Goal: Browse casually: Explore the website without a specific task or goal

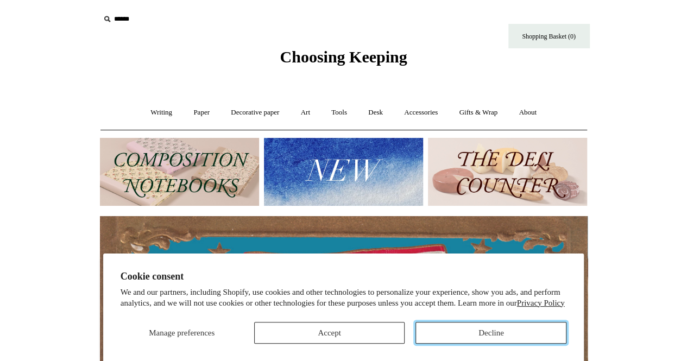
click at [472, 336] on button "Decline" at bounding box center [491, 333] width 151 height 22
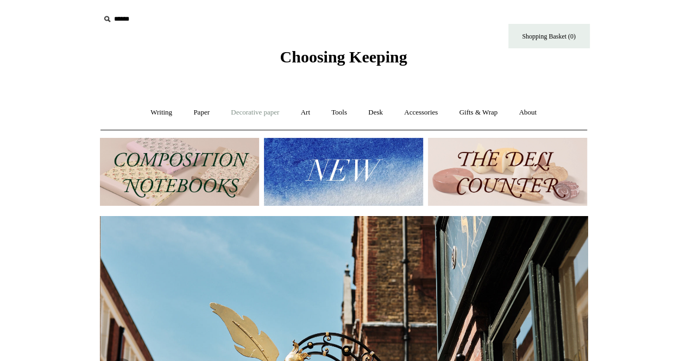
scroll to position [0, 488]
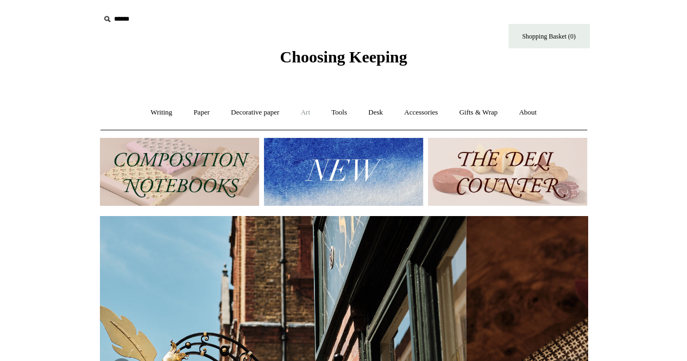
click at [300, 112] on link "Art +" at bounding box center [305, 112] width 29 height 29
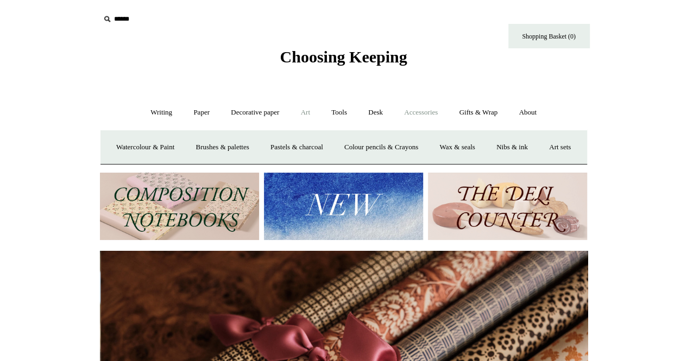
scroll to position [0, 976]
click at [341, 116] on link "Tools +" at bounding box center [339, 112] width 35 height 29
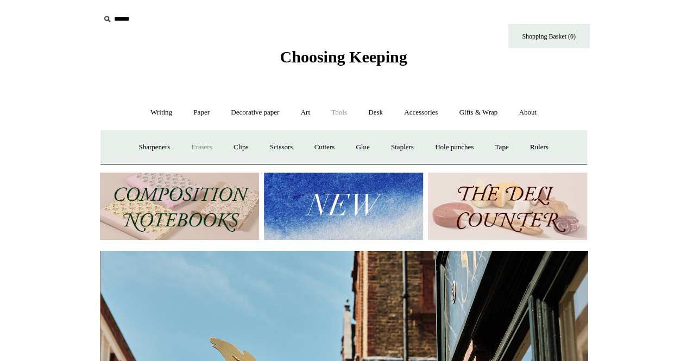
scroll to position [0, 488]
click at [195, 145] on link "Erasers" at bounding box center [201, 147] width 40 height 29
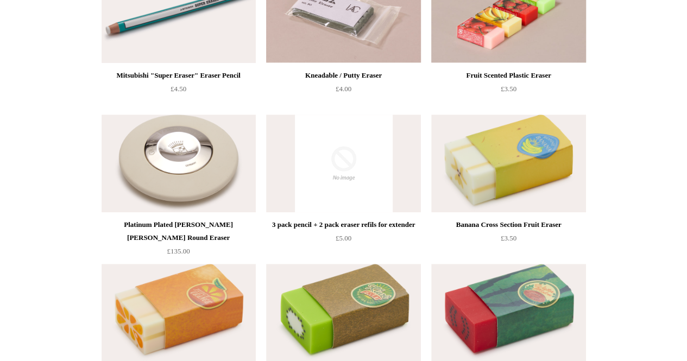
scroll to position [272, 0]
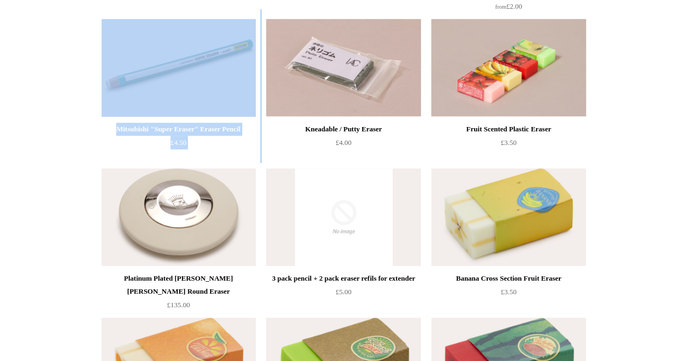
drag, startPoint x: 264, startPoint y: 133, endPoint x: 99, endPoint y: 131, distance: 165.1
click at [99, 131] on ul "Blue Radar Eraser from £2.00" at bounding box center [356, 237] width 518 height 747
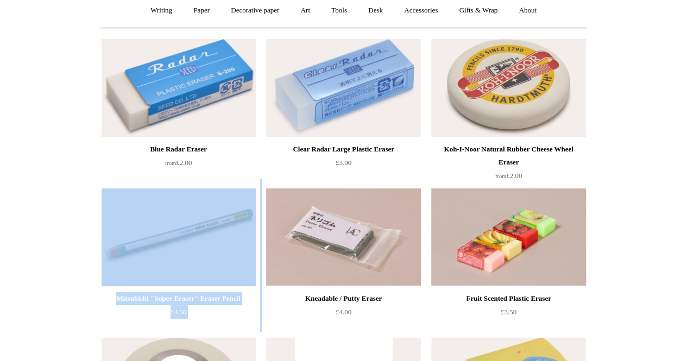
scroll to position [54, 0]
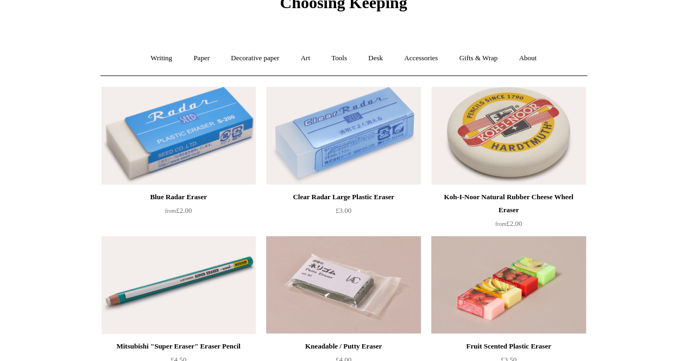
click at [437, 60] on link "Accessories +" at bounding box center [420, 58] width 53 height 29
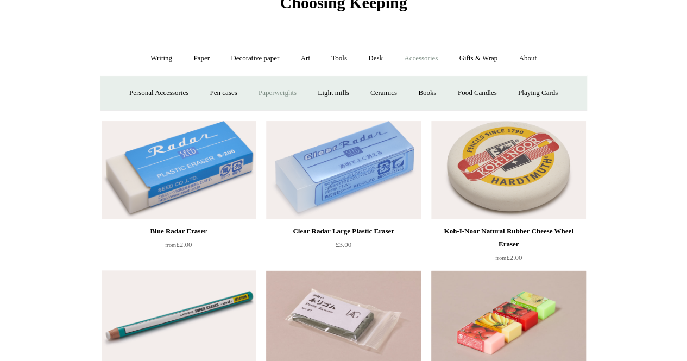
click at [267, 93] on link "Paperweights +" at bounding box center [278, 93] width 58 height 29
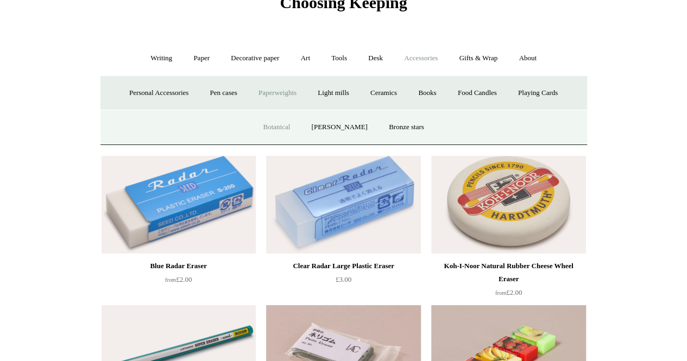
click at [293, 127] on link "Botanical" at bounding box center [276, 127] width 47 height 29
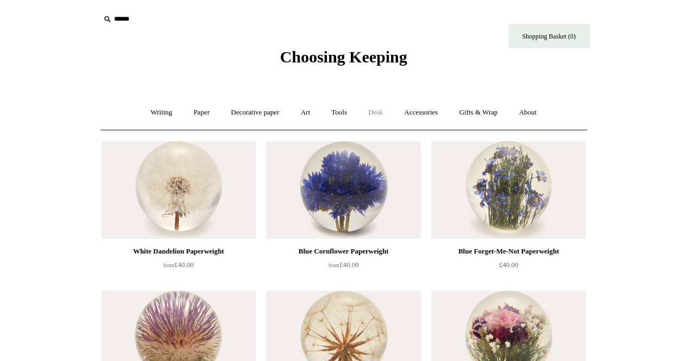
click at [376, 117] on link "Desk +" at bounding box center [376, 112] width 34 height 29
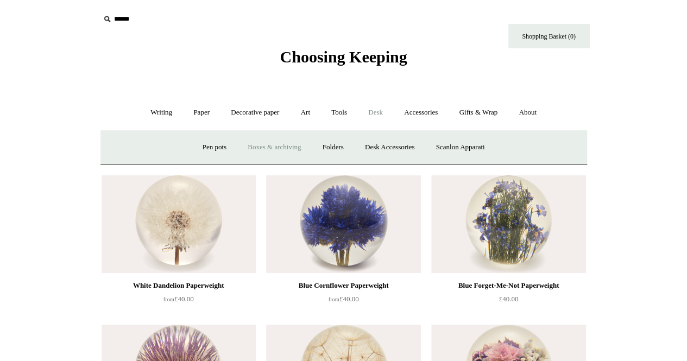
click at [273, 146] on link "Boxes & archiving" at bounding box center [274, 147] width 73 height 29
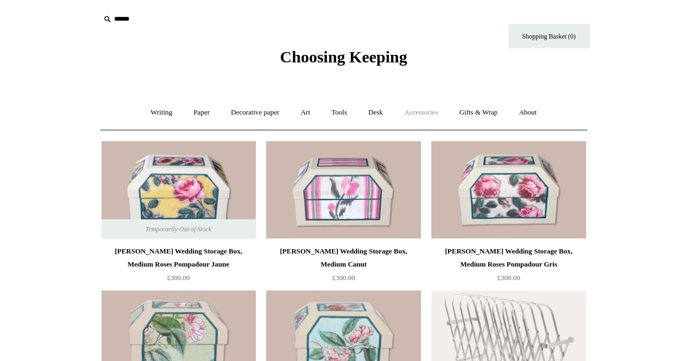
click at [422, 111] on link "Accessories +" at bounding box center [420, 112] width 53 height 29
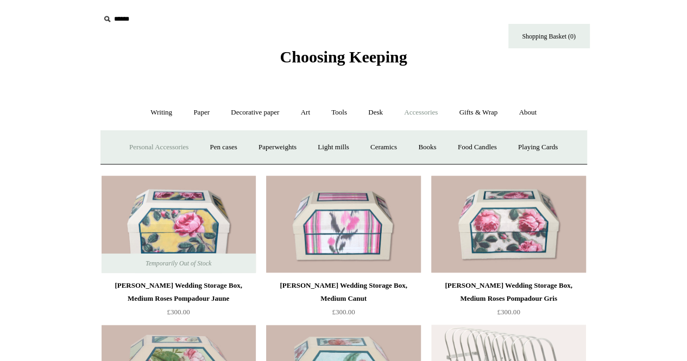
click at [152, 152] on link "Personal Accessories +" at bounding box center [159, 147] width 79 height 29
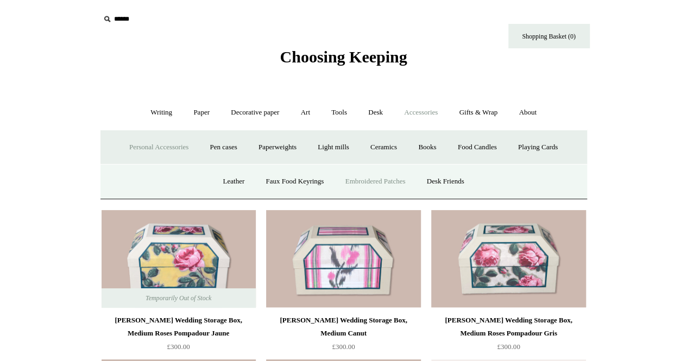
click at [407, 184] on link "Embroidered Patches" at bounding box center [376, 181] width 80 height 29
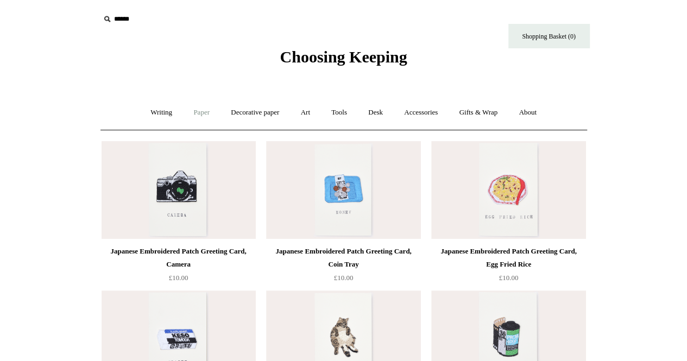
click at [203, 118] on link "Paper +" at bounding box center [202, 112] width 36 height 29
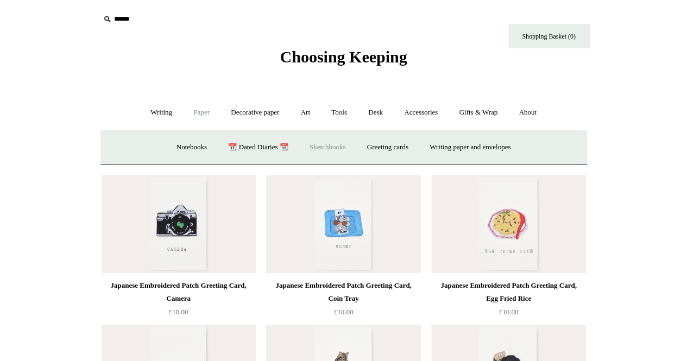
click at [327, 150] on link "Sketchbooks +" at bounding box center [327, 147] width 55 height 29
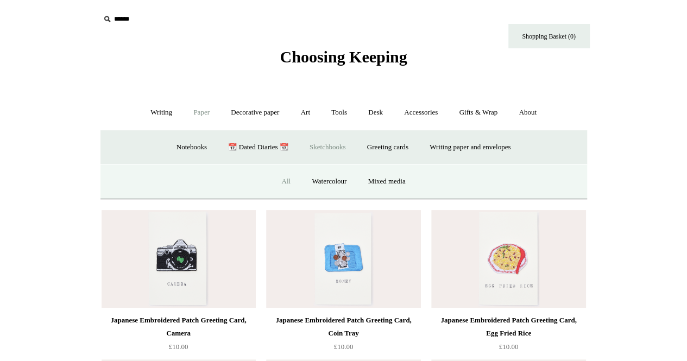
click at [283, 182] on link "All" at bounding box center [286, 181] width 29 height 29
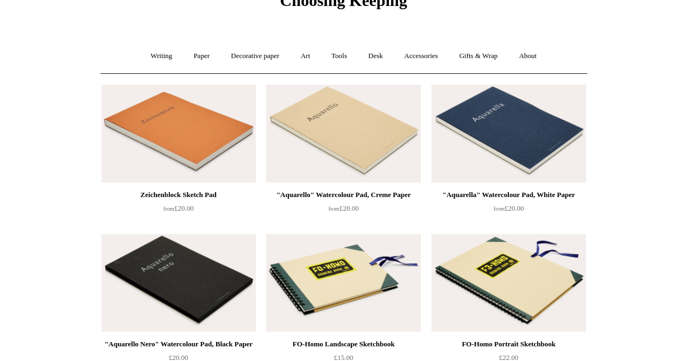
scroll to position [54, 0]
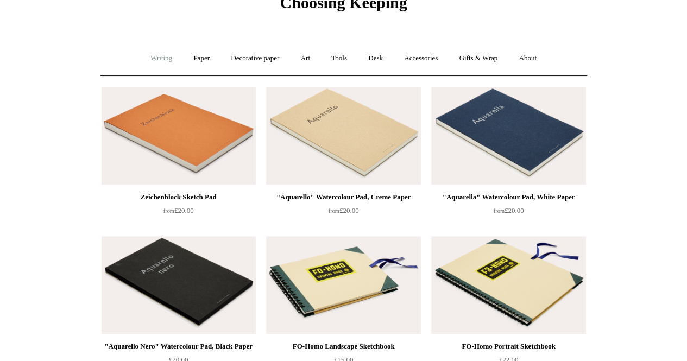
click at [169, 57] on link "Writing +" at bounding box center [161, 58] width 41 height 29
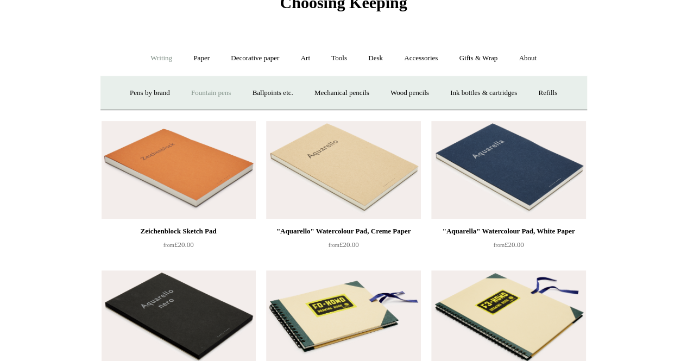
click at [191, 93] on link "Fountain pens +" at bounding box center [210, 93] width 59 height 29
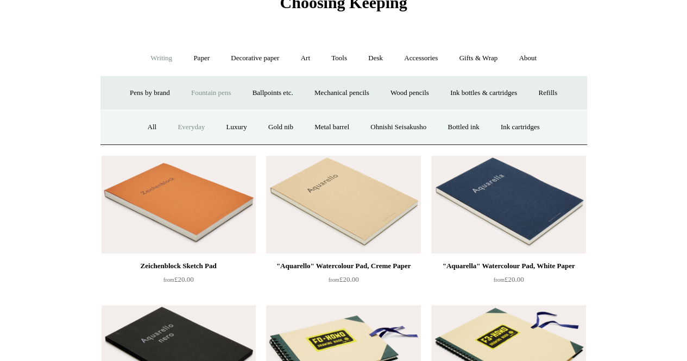
click at [181, 125] on link "Everyday" at bounding box center [191, 127] width 47 height 29
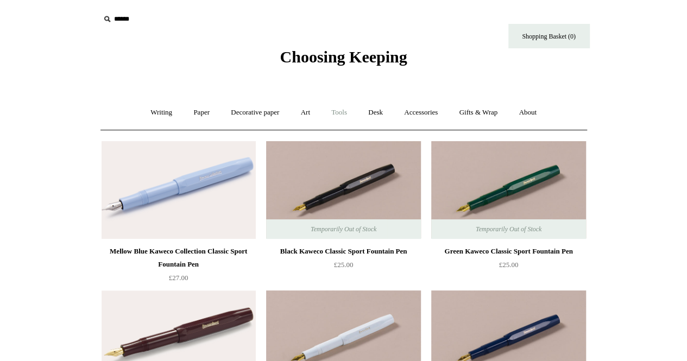
click at [344, 112] on link "Tools +" at bounding box center [339, 112] width 35 height 29
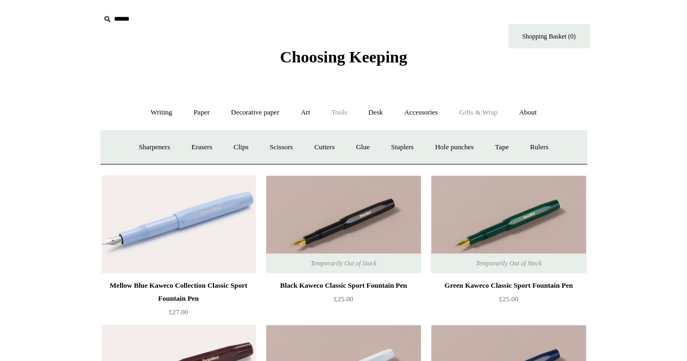
click at [476, 114] on link "Gifts & Wrap +" at bounding box center [478, 112] width 58 height 29
click at [422, 148] on link "Tape" at bounding box center [417, 147] width 33 height 29
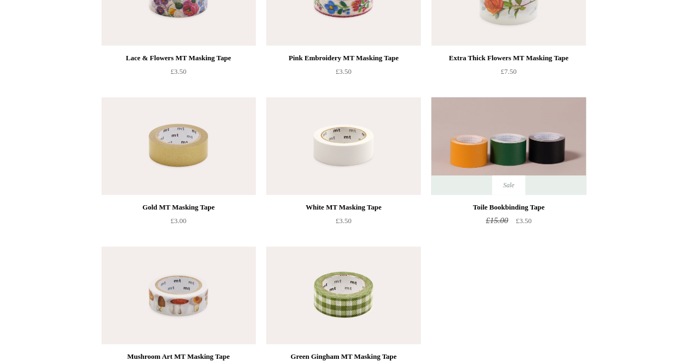
scroll to position [543, 0]
